Goal: Navigation & Orientation: Find specific page/section

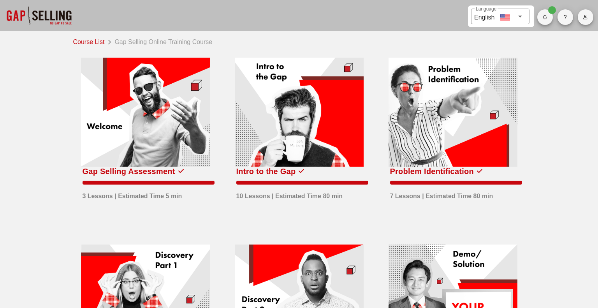
click at [19, 16] on div at bounding box center [39, 15] width 78 height 31
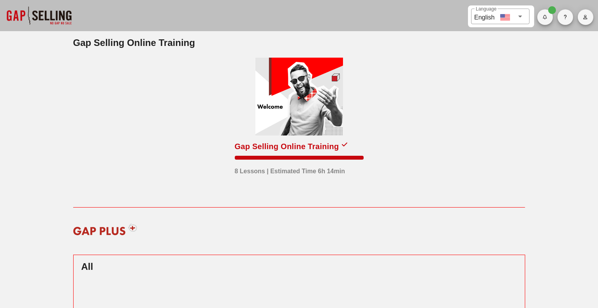
click at [31, 18] on div at bounding box center [39, 15] width 78 height 31
